Goal: Feedback & Contribution: Submit feedback/report problem

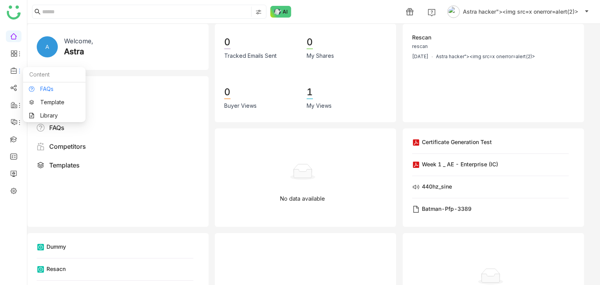
click at [39, 92] on link "FAQs" at bounding box center [54, 88] width 51 height 5
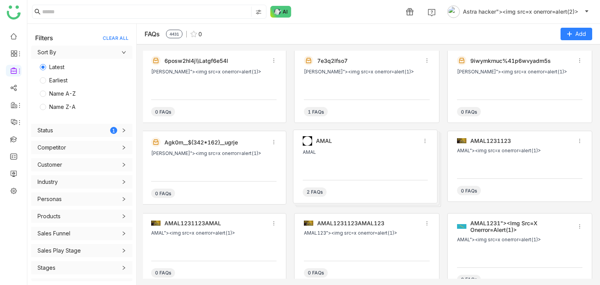
click at [359, 74] on div "[PERSON_NAME]"><img src=x onerror=alert(1)>" at bounding box center [366, 71] width 125 height 5
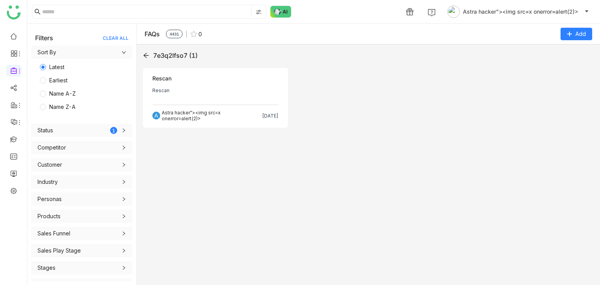
click at [145, 57] on icon at bounding box center [146, 55] width 6 height 6
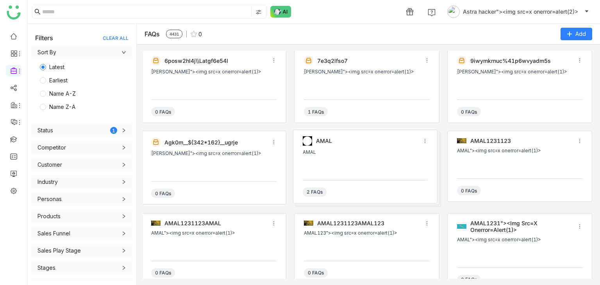
click at [207, 193] on div "0 FAQs" at bounding box center [213, 189] width 125 height 17
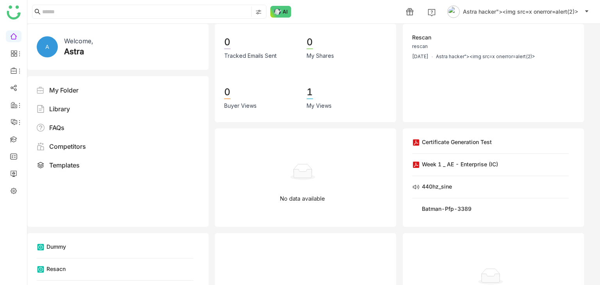
scroll to position [75, 0]
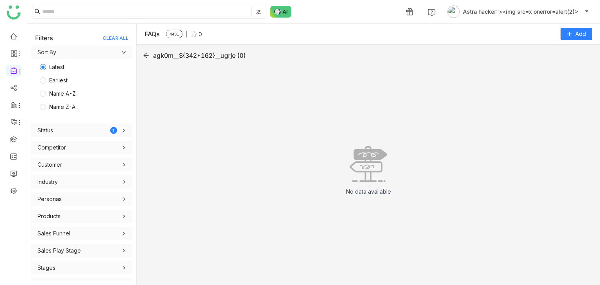
click at [148, 56] on icon at bounding box center [146, 55] width 6 height 6
click at [142, 56] on div "agk0m__${342*162}__ugrje (0) No data available" at bounding box center [368, 165] width 463 height 241
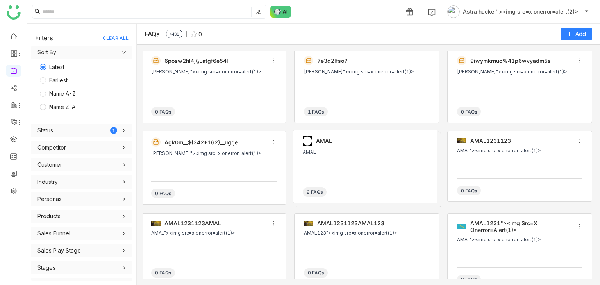
scroll to position [183, 0]
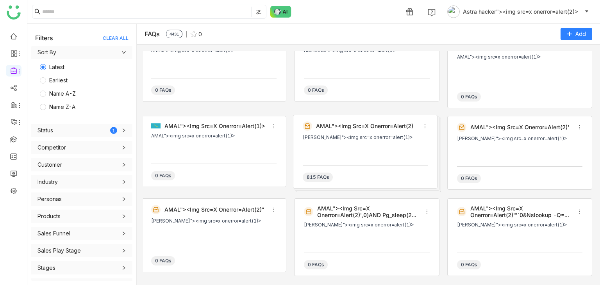
click at [473, 132] on div "AMAL"><img src=x onerror=alert(2)' [PERSON_NAME]"><img src=x onerror=alert(1)> …" at bounding box center [519, 153] width 145 height 74
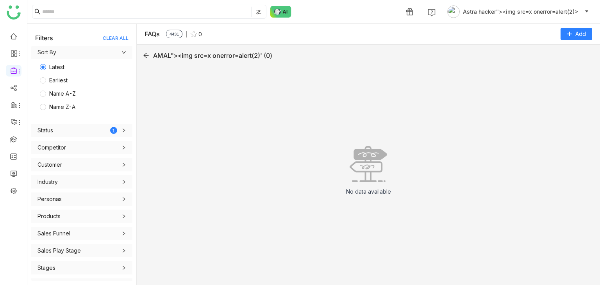
click at [145, 52] on icon at bounding box center [146, 55] width 6 height 6
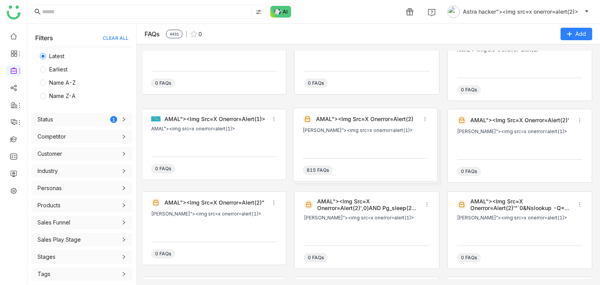
scroll to position [189, 0]
click at [309, 132] on div "[PERSON_NAME]"><img src=x onerror=alert(1)>" at bounding box center [365, 140] width 125 height 23
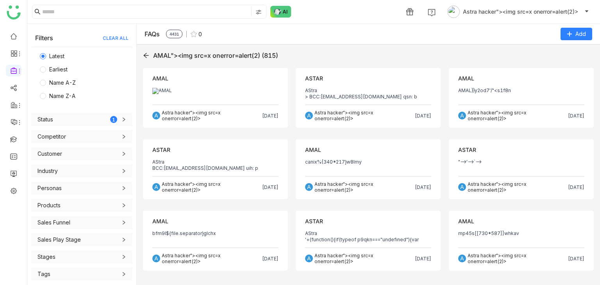
scroll to position [3, 0]
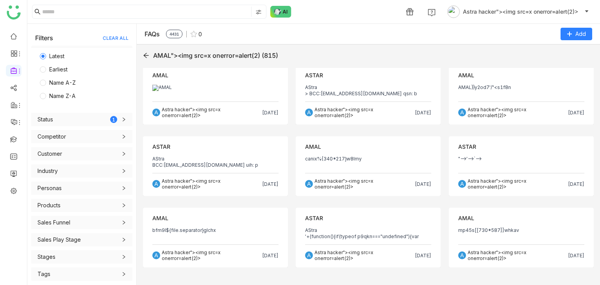
click at [350, 88] on div "AStra" at bounding box center [368, 87] width 126 height 6
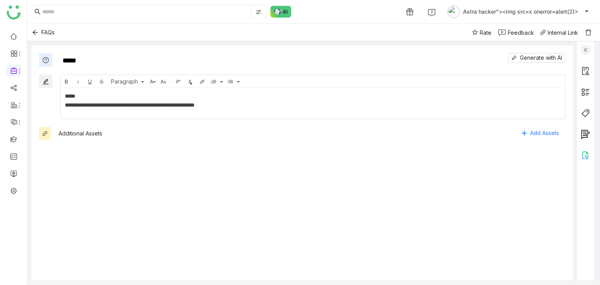
click at [505, 34] on img at bounding box center [502, 32] width 8 height 7
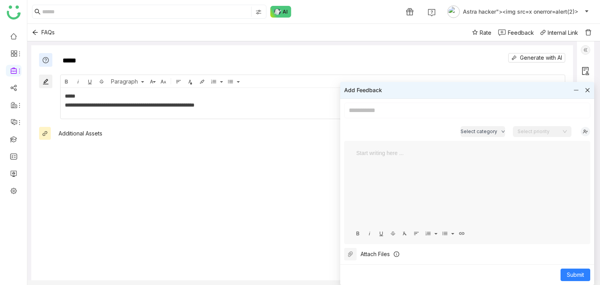
click at [352, 254] on icon at bounding box center [350, 254] width 6 height 6
click at [425, 113] on input at bounding box center [467, 112] width 246 height 16
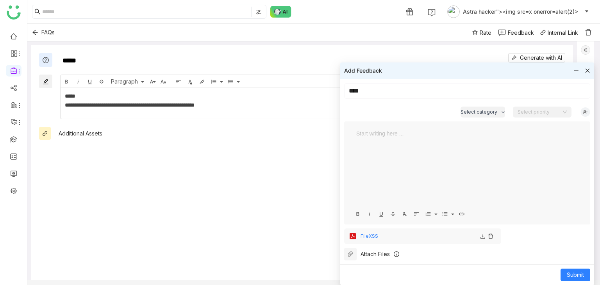
type input "****"
click at [570, 271] on span "Submit" at bounding box center [575, 275] width 17 height 9
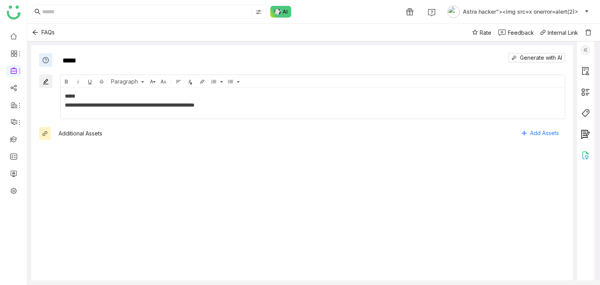
click at [509, 32] on div "Feedback" at bounding box center [521, 33] width 26 height 8
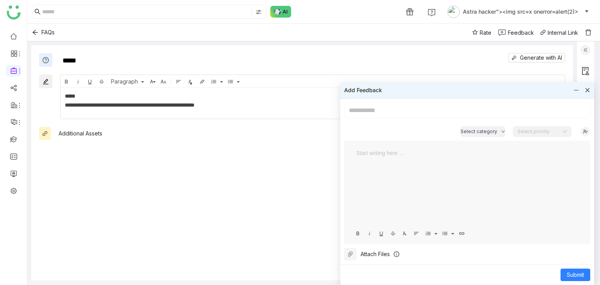
click at [352, 255] on icon at bounding box center [350, 254] width 6 height 6
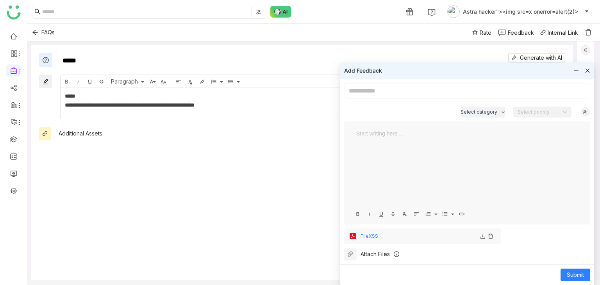
click at [396, 94] on input at bounding box center [467, 91] width 246 height 16
type input "******"
click at [567, 275] on span "Submit" at bounding box center [575, 275] width 17 height 9
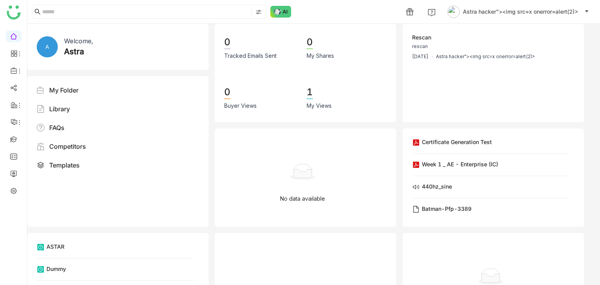
click at [330, 23] on div "1 Astra hacker"><img src=x onerror=alert(2)>" at bounding box center [313, 11] width 573 height 23
